Goal: Information Seeking & Learning: Learn about a topic

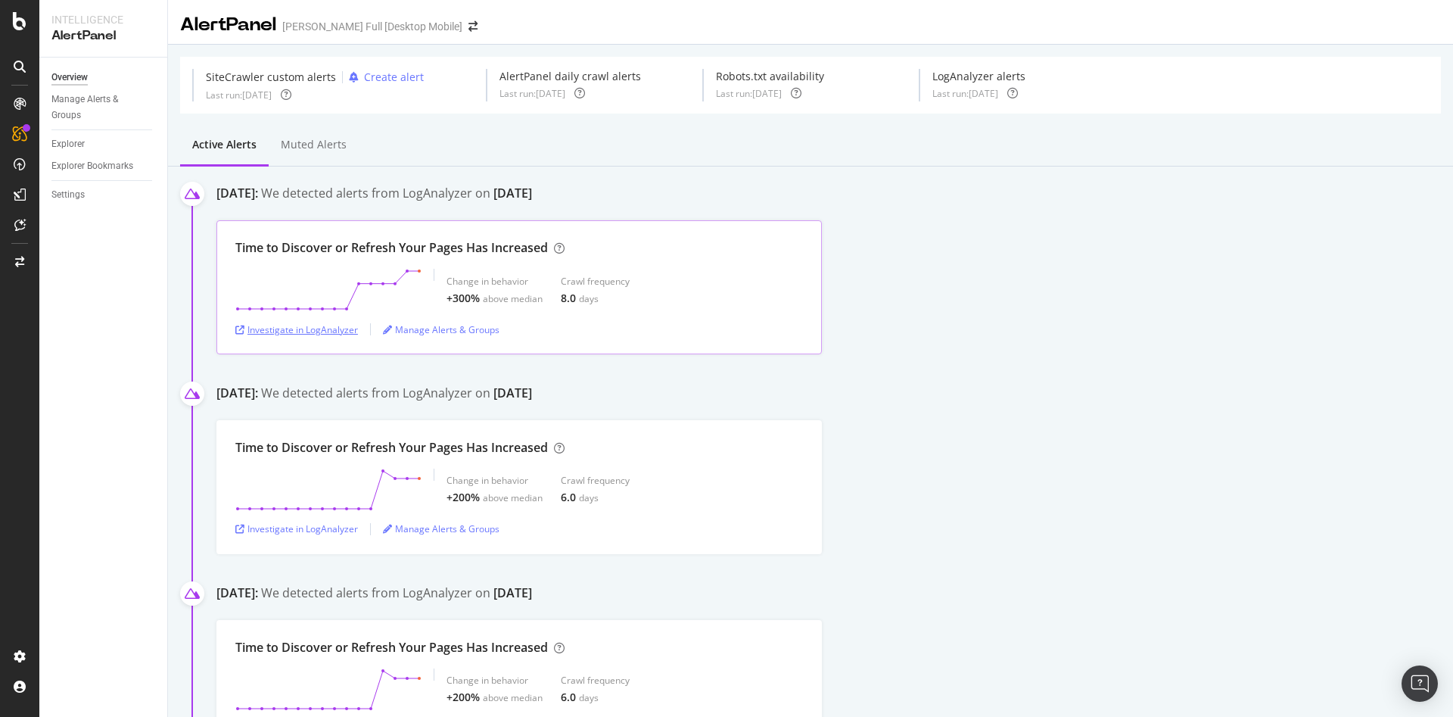
click at [337, 327] on div "Investigate in LogAnalyzer" at bounding box center [296, 329] width 123 height 13
drag, startPoint x: 233, startPoint y: 249, endPoint x: 554, endPoint y: 244, distance: 320.9
click at [554, 244] on div "Time to Discover or Refresh Your Pages Has Increased Change in behavior +300% a…" at bounding box center [518, 287] width 605 height 134
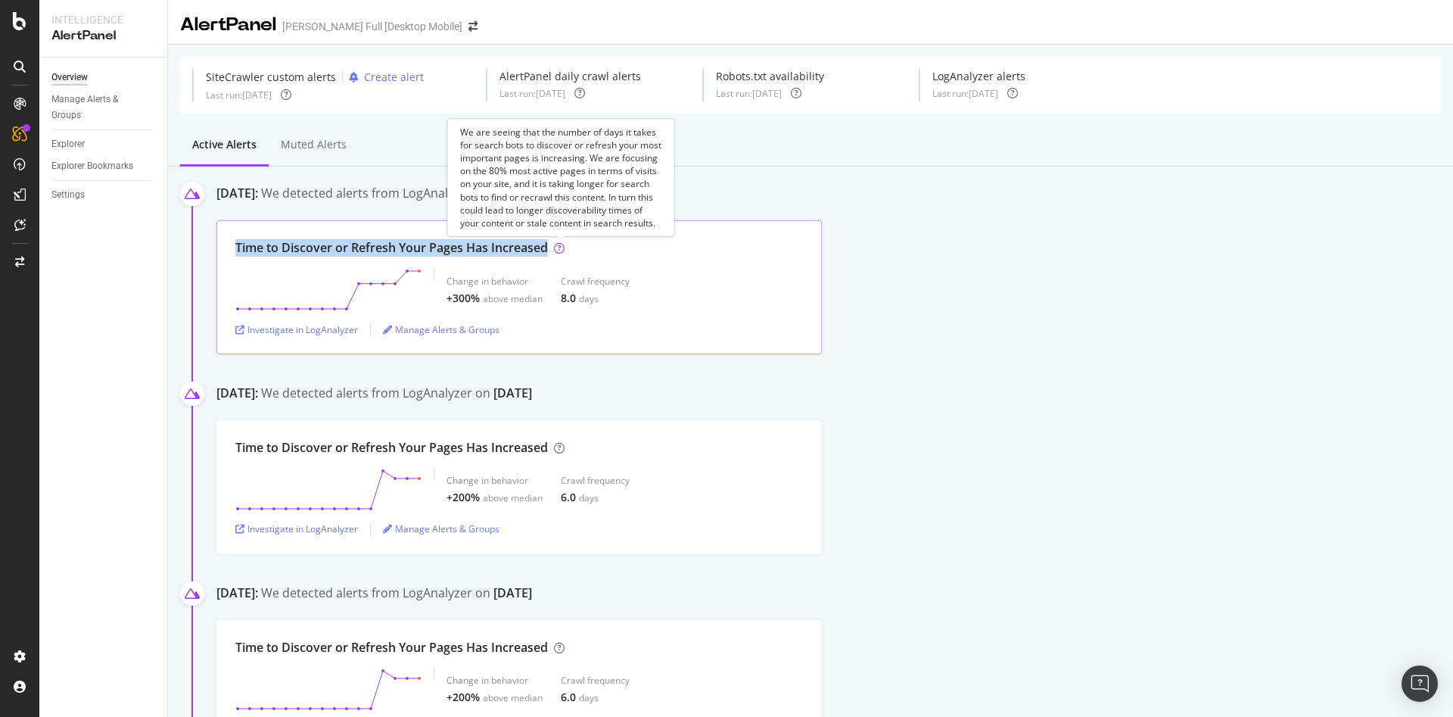
click at [559, 250] on icon at bounding box center [559, 248] width 11 height 11
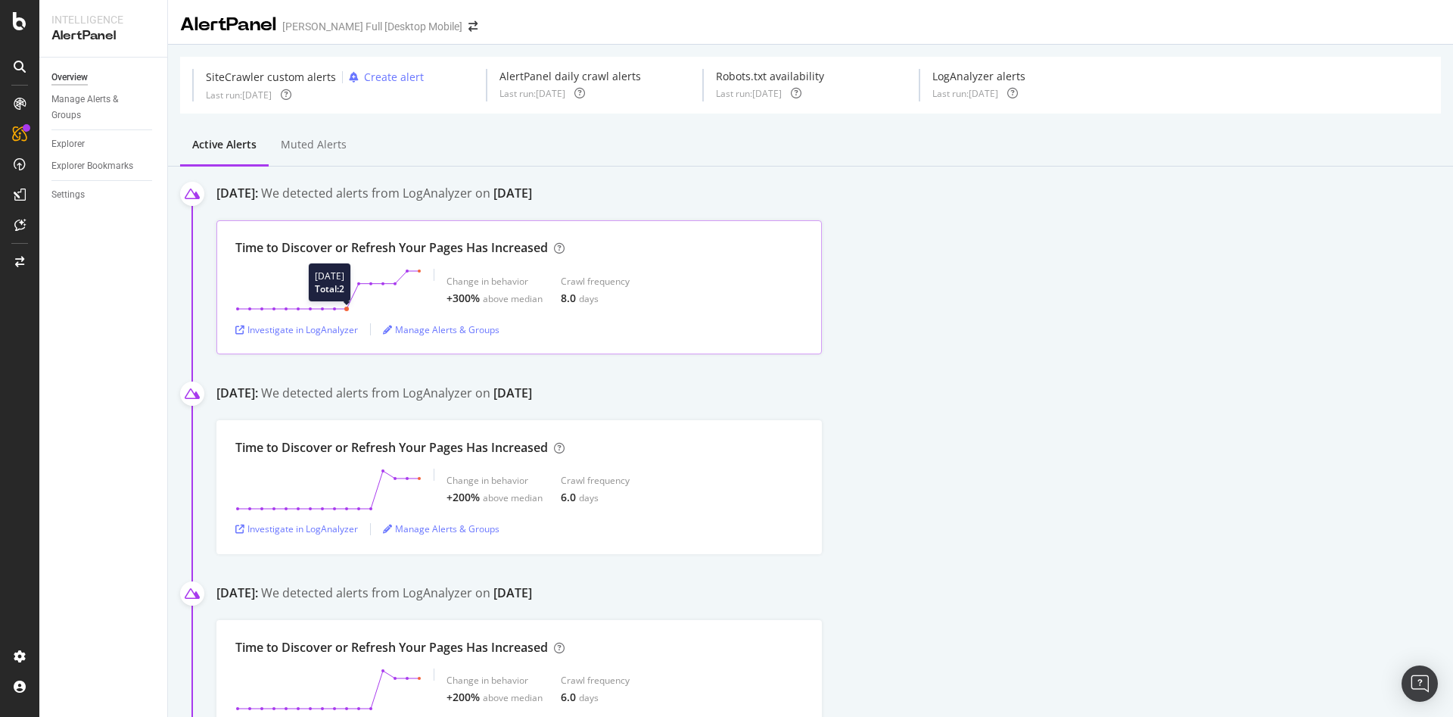
click at [347, 309] on circle at bounding box center [346, 309] width 5 height 5
click at [319, 533] on div "Investigate in LogAnalyzer" at bounding box center [296, 528] width 123 height 13
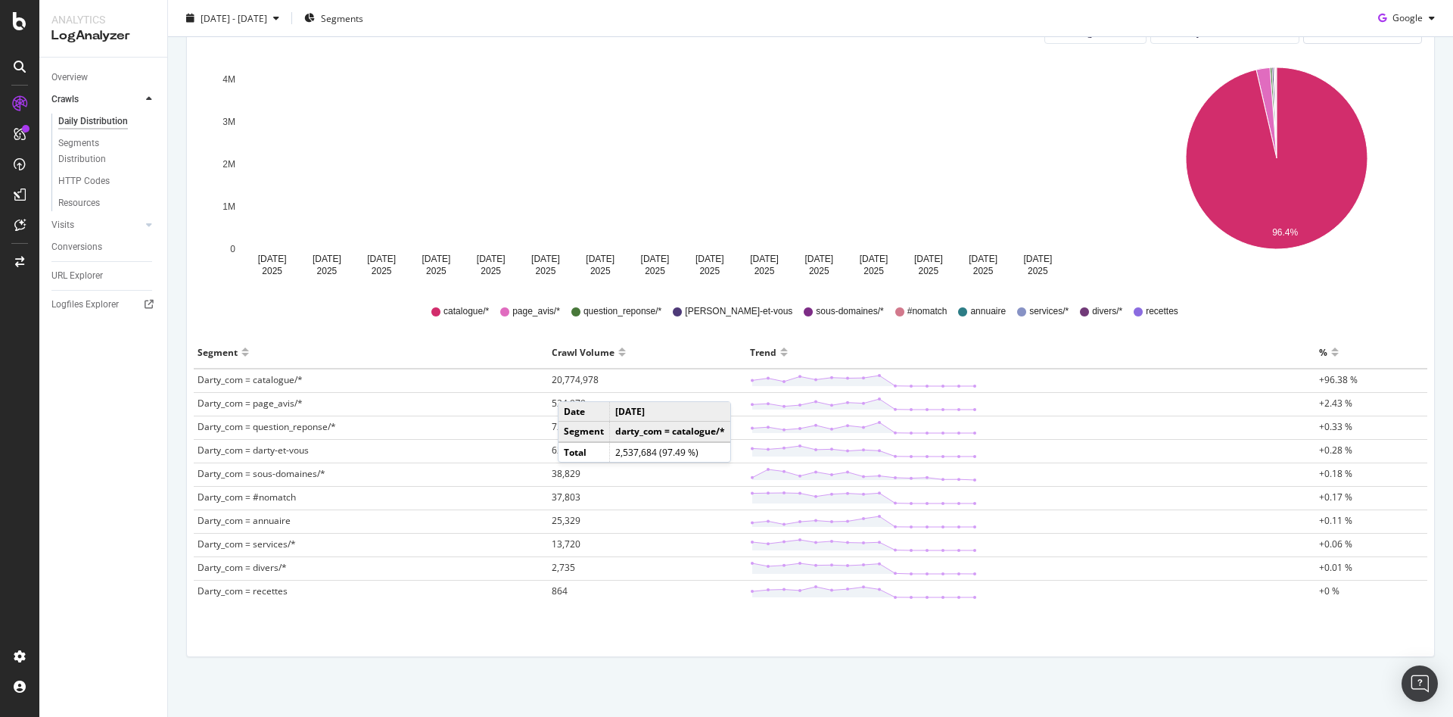
scroll to position [225, 0]
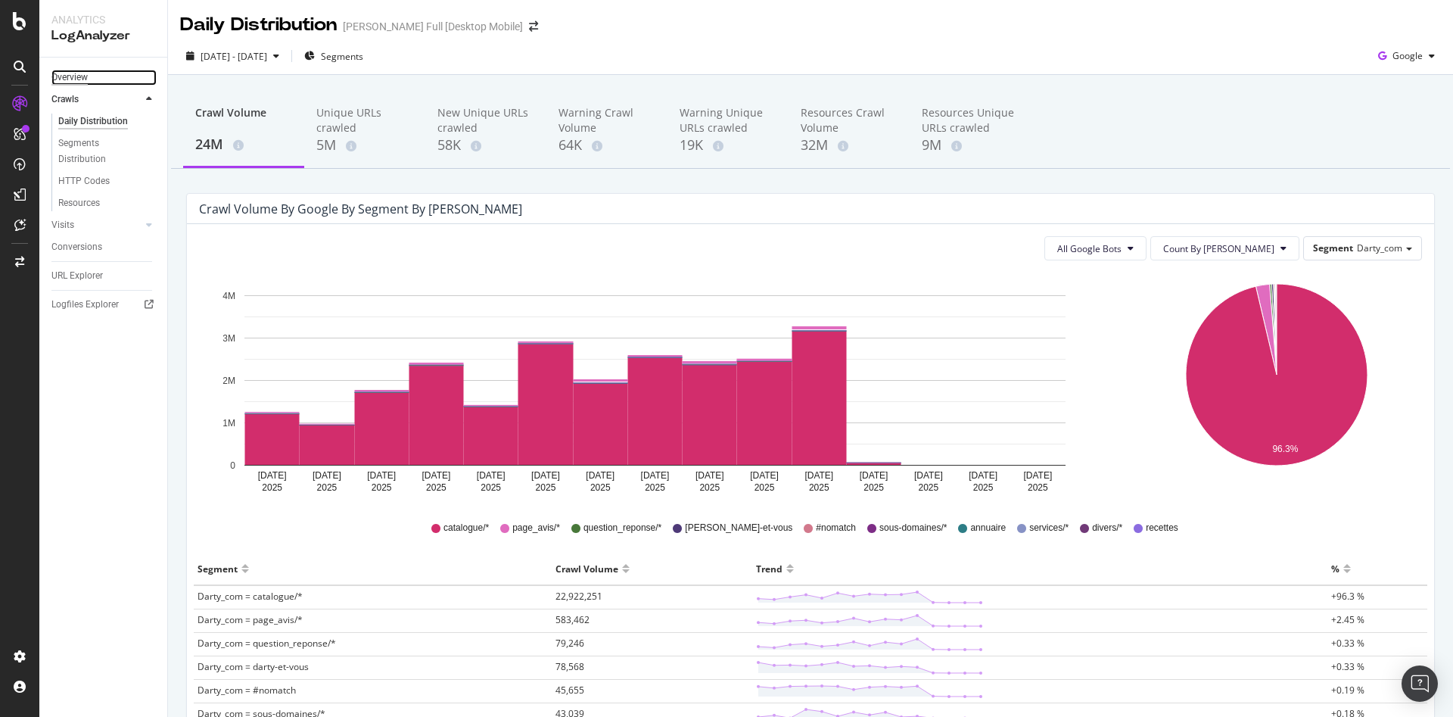
click at [73, 75] on div "Overview" at bounding box center [69, 78] width 36 height 16
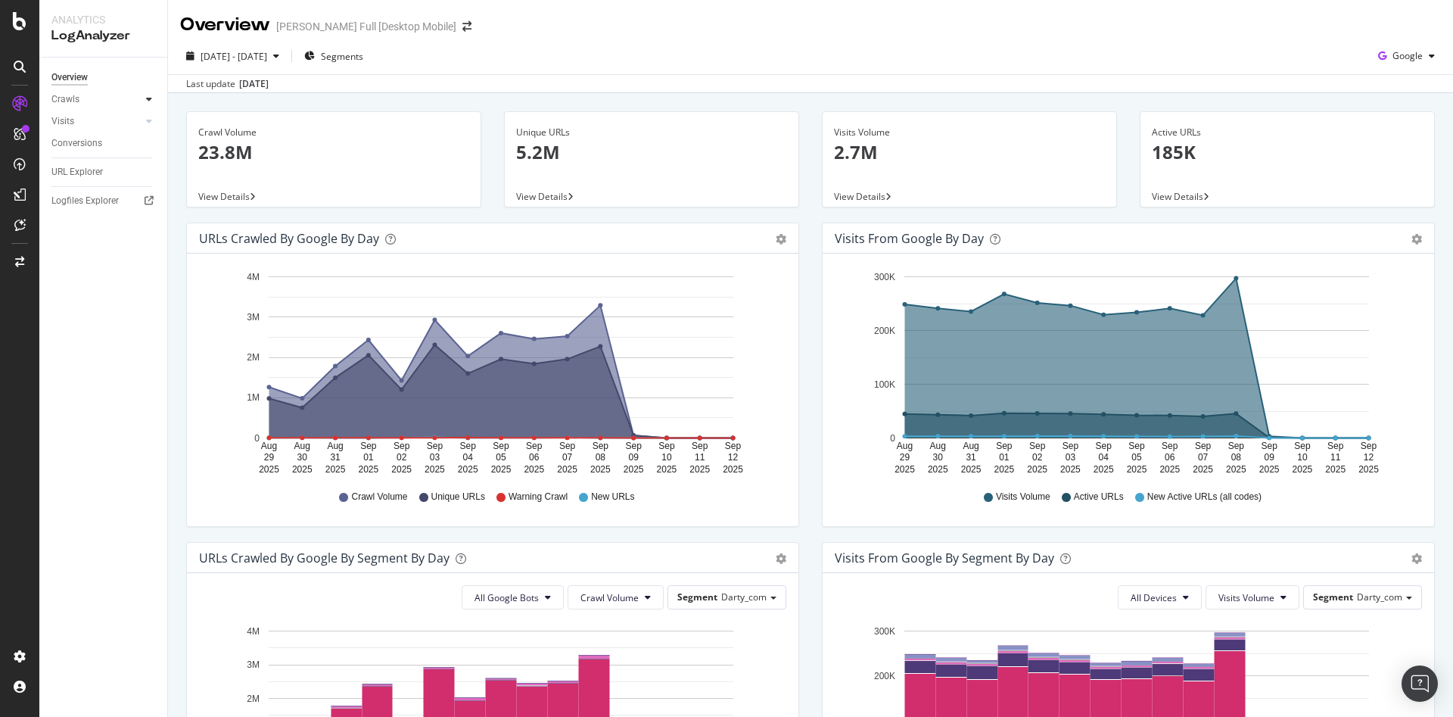
click at [147, 99] on icon at bounding box center [149, 99] width 6 height 9
click at [96, 199] on div "Resources" at bounding box center [79, 203] width 42 height 16
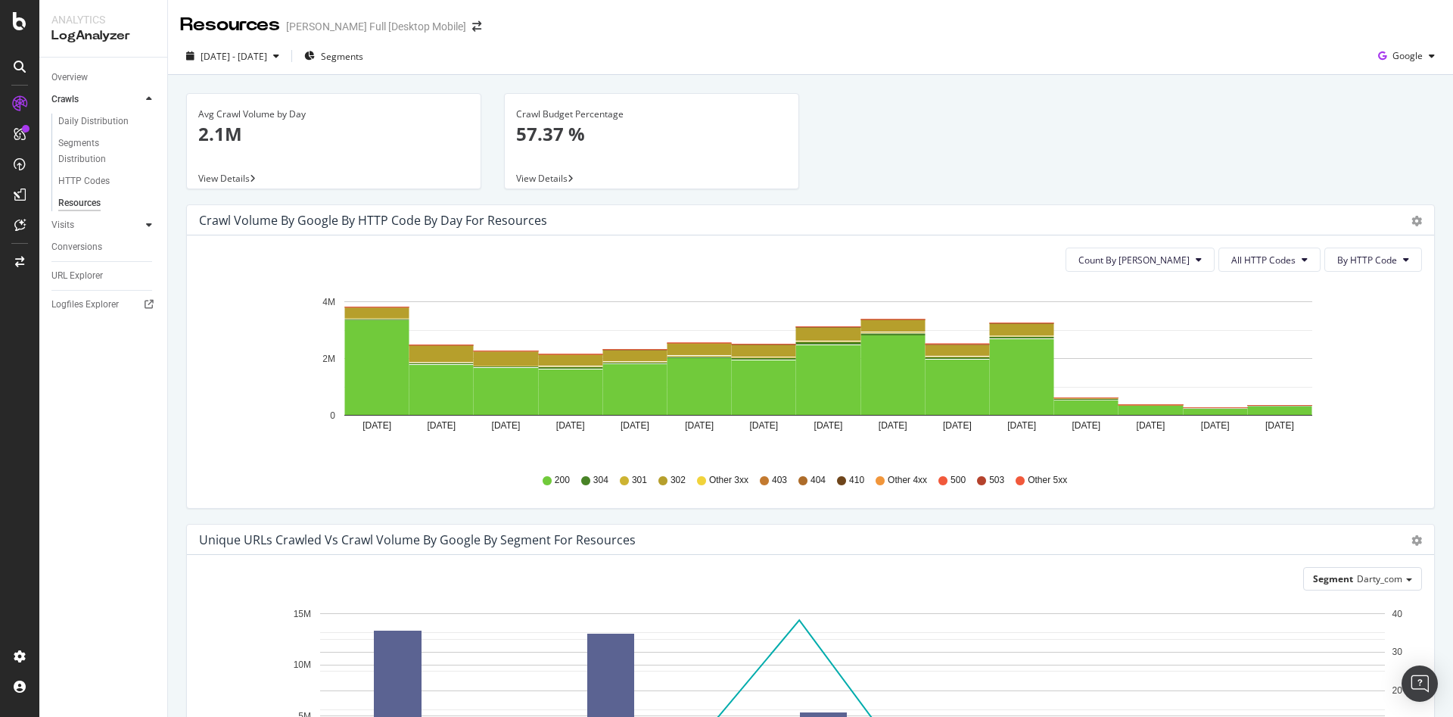
drag, startPoint x: 163, startPoint y: 226, endPoint x: 149, endPoint y: 228, distance: 14.6
click at [159, 227] on div "Visits" at bounding box center [109, 225] width 116 height 22
click at [148, 228] on icon at bounding box center [149, 224] width 6 height 9
click at [65, 123] on div "Visits" at bounding box center [62, 122] width 23 height 16
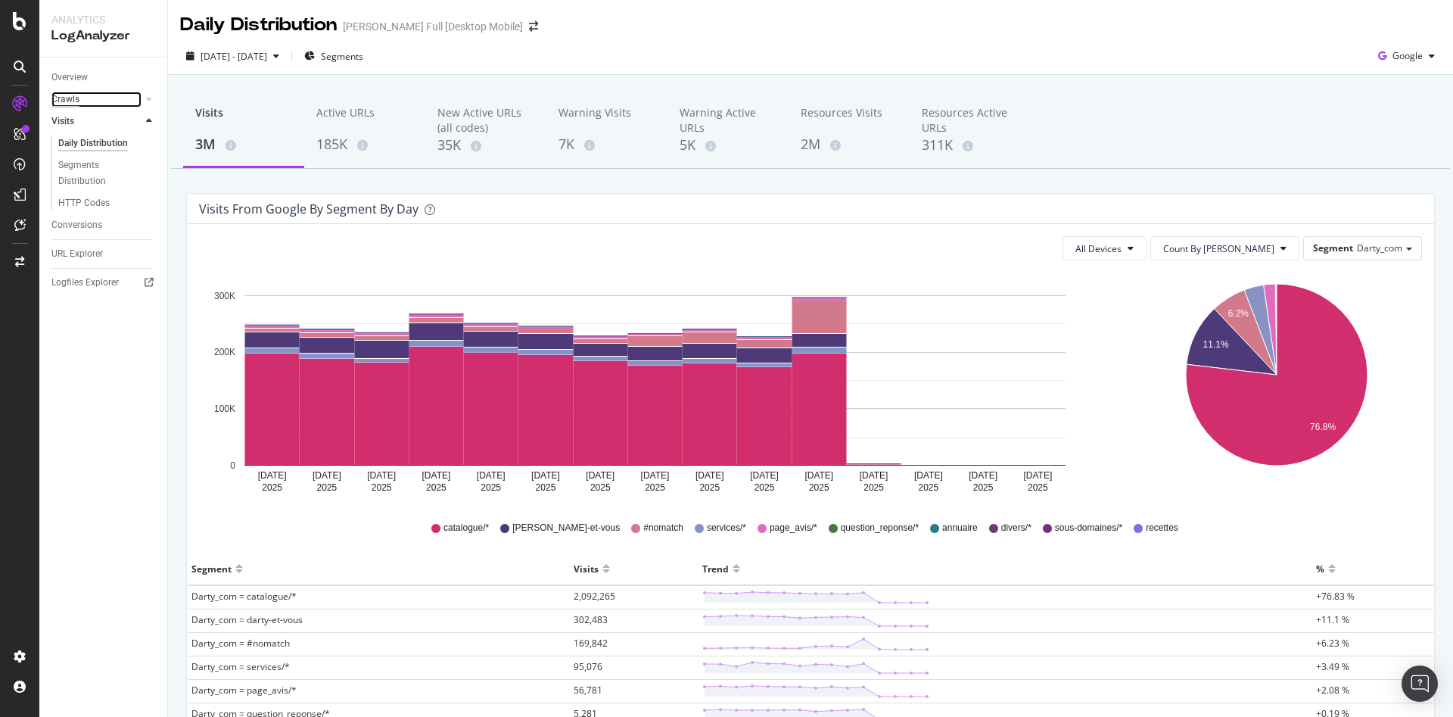
click at [76, 101] on div "Crawls" at bounding box center [65, 100] width 28 height 16
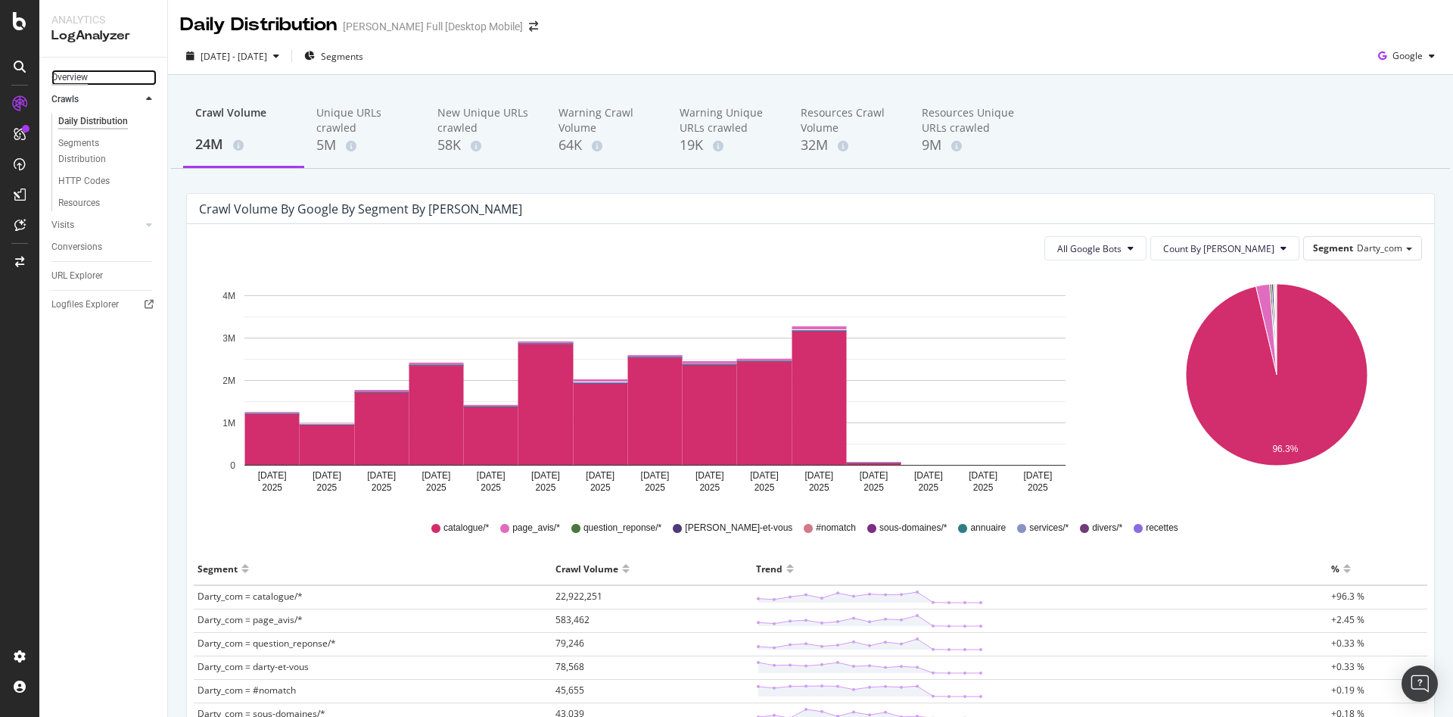
click at [54, 75] on div "Overview" at bounding box center [69, 78] width 36 height 16
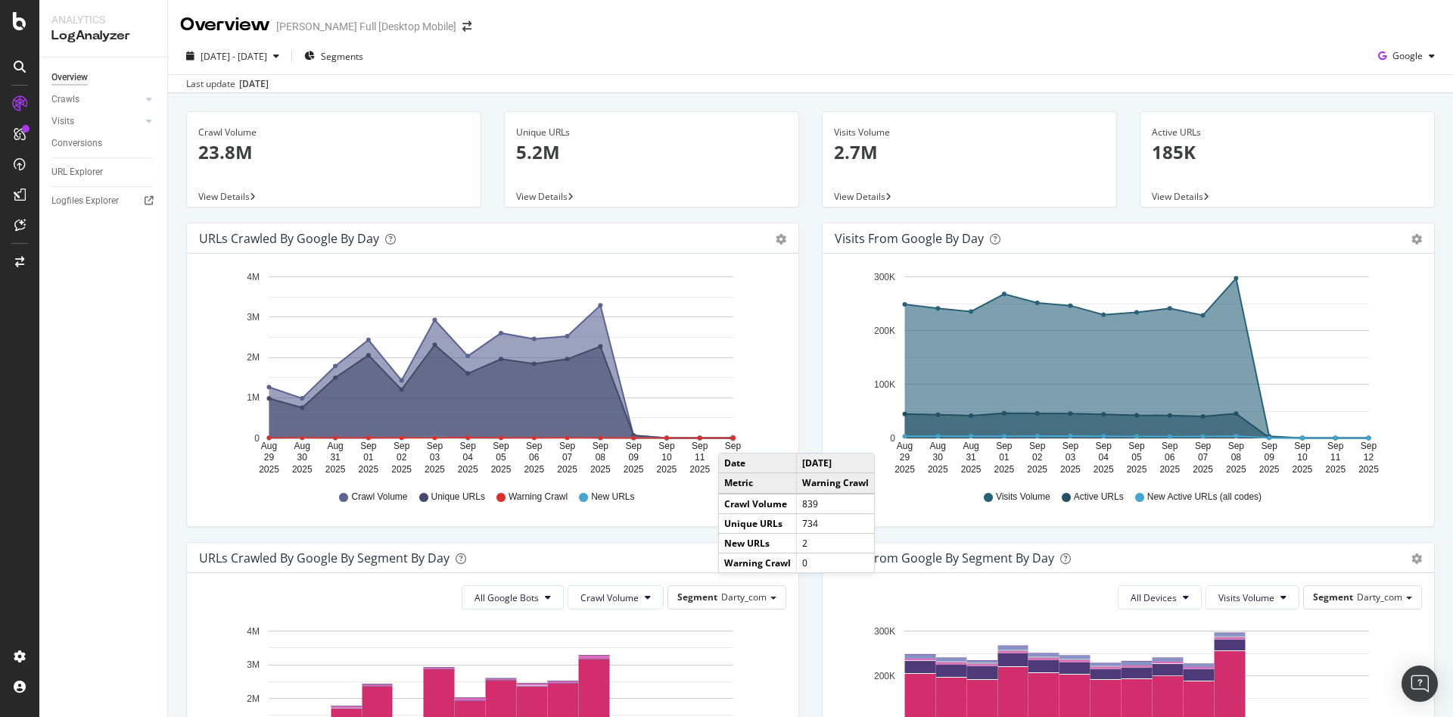
click at [733, 437] on circle "A chart." at bounding box center [733, 438] width 5 height 5
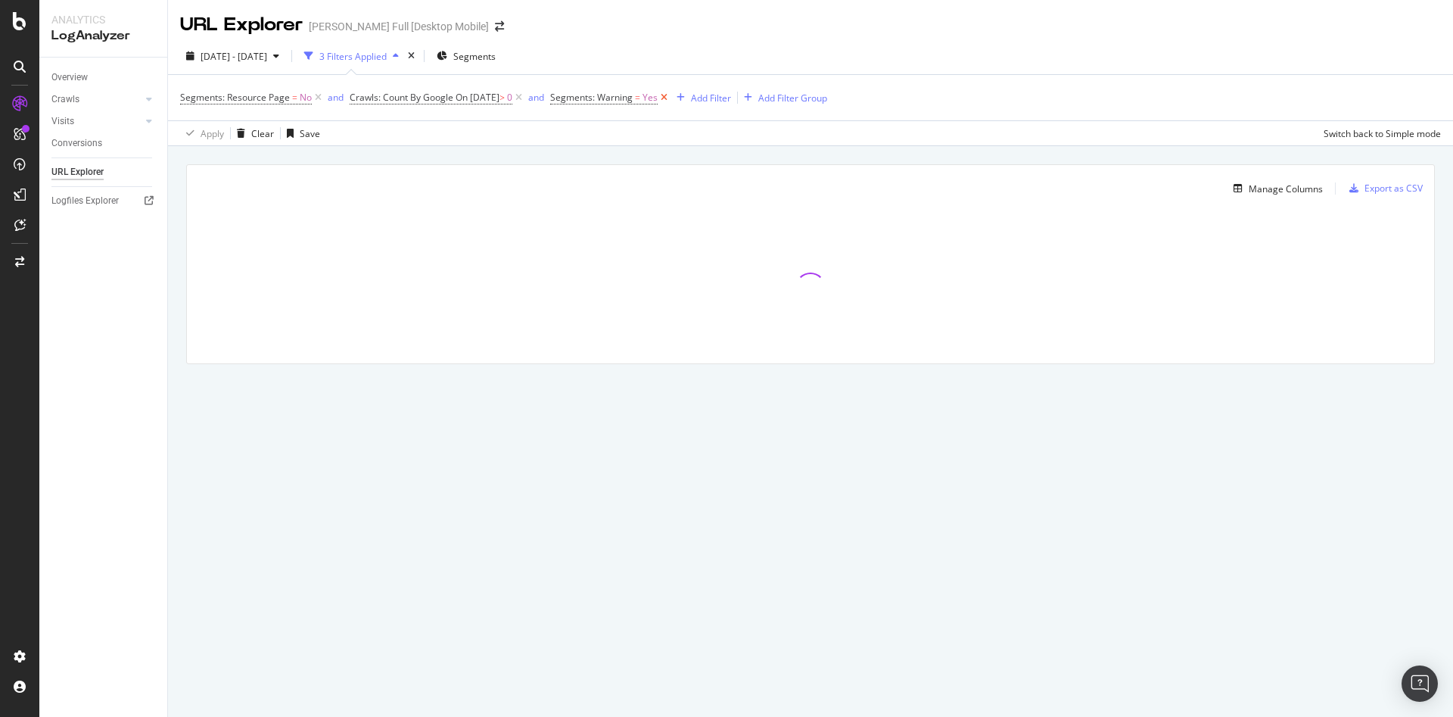
click at [671, 97] on icon at bounding box center [664, 97] width 13 height 15
